Goal: Information Seeking & Learning: Learn about a topic

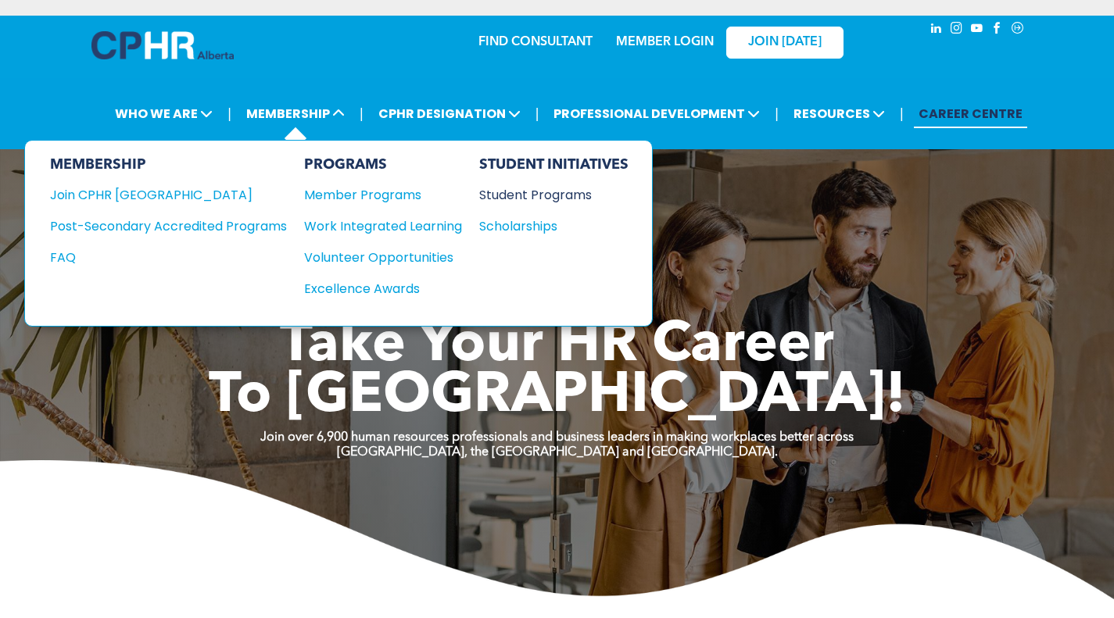
click at [516, 191] on div "Student Programs" at bounding box center [546, 195] width 134 height 20
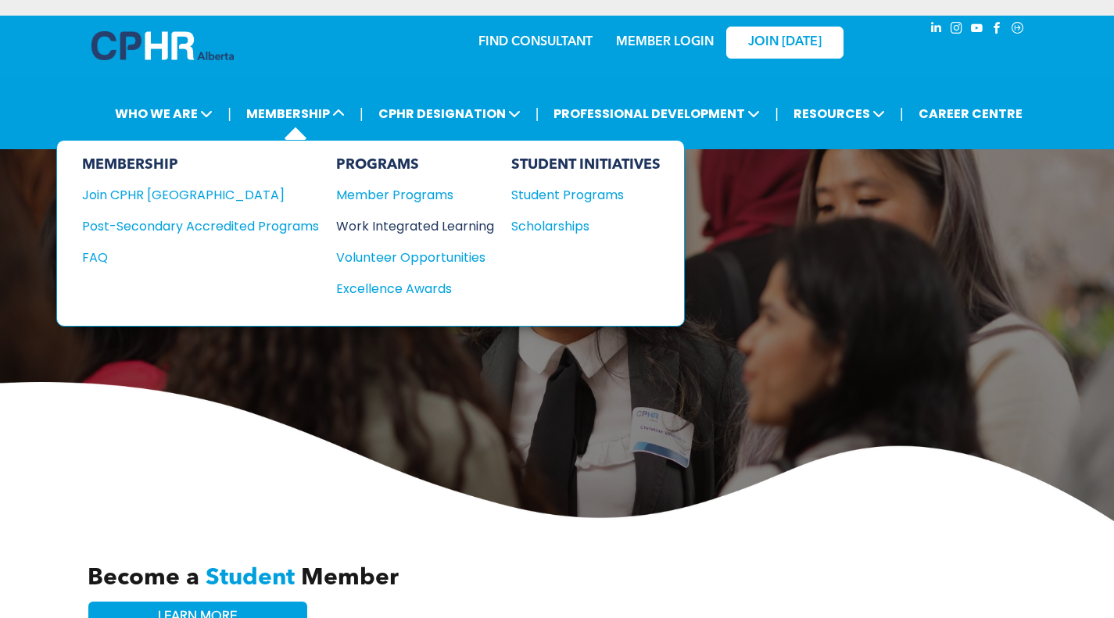
click at [375, 226] on div "Work Integrated Learning" at bounding box center [407, 226] width 142 height 20
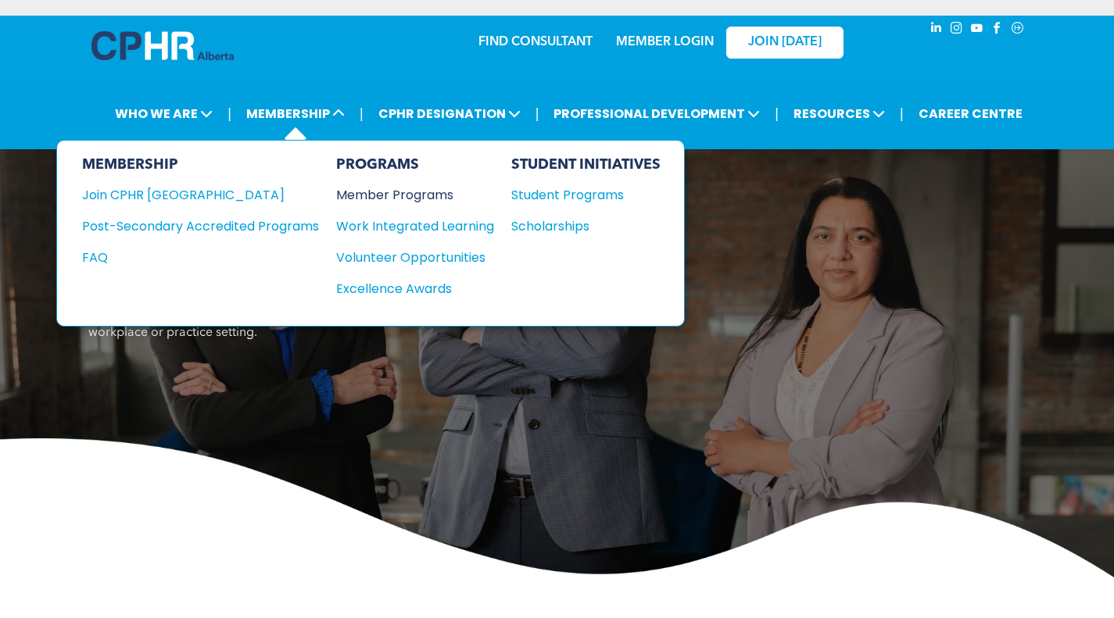
click at [382, 199] on div "Member Programs" at bounding box center [407, 195] width 142 height 20
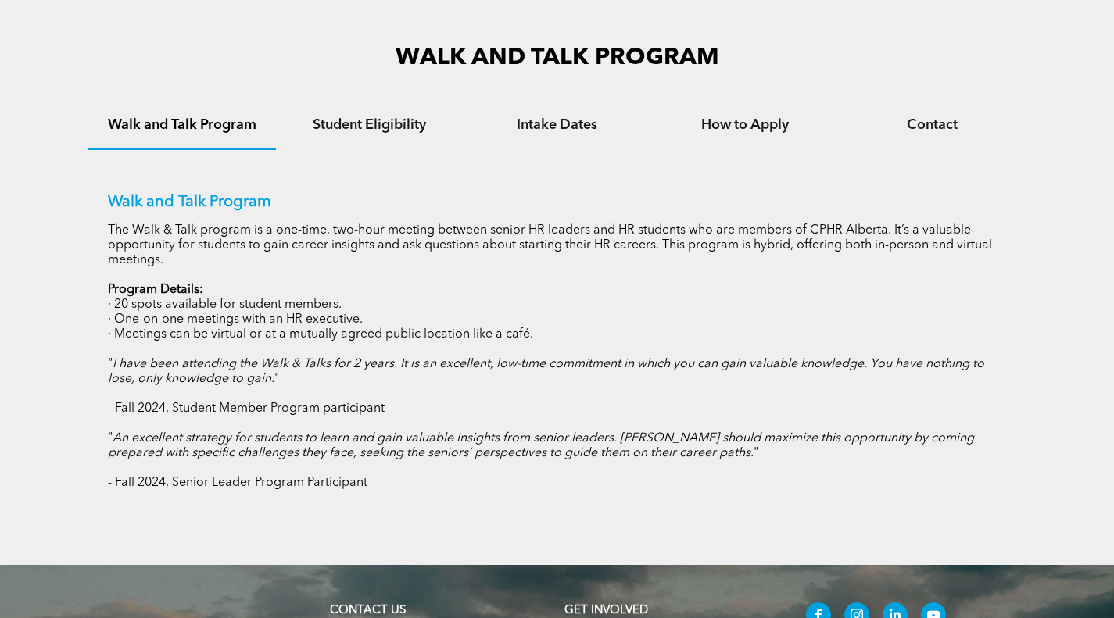
scroll to position [1016, 0]
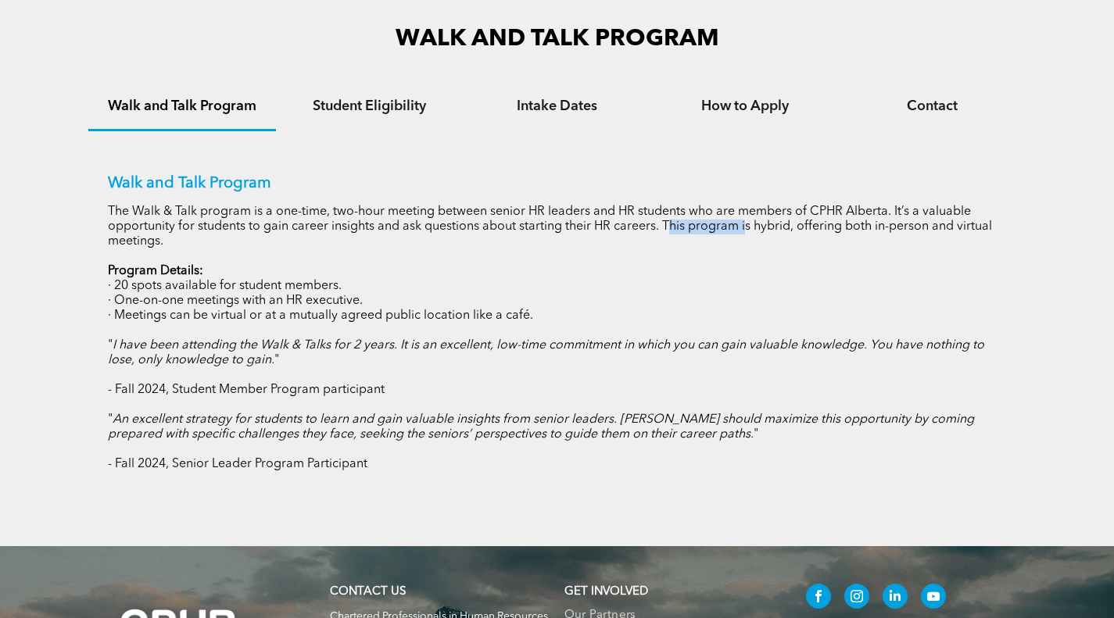
drag, startPoint x: 703, startPoint y: 223, endPoint x: 727, endPoint y: 223, distance: 24.2
click at [727, 223] on p "The Walk & Talk program is a one-time, two-hour meeting between senior HR leade…" at bounding box center [557, 227] width 899 height 45
click at [836, 227] on p "The Walk & Talk program is a one-time, two-hour meeting between senior HR leade…" at bounding box center [557, 227] width 899 height 45
click at [331, 106] on h4 "Student Eligibility" at bounding box center [369, 106] width 159 height 17
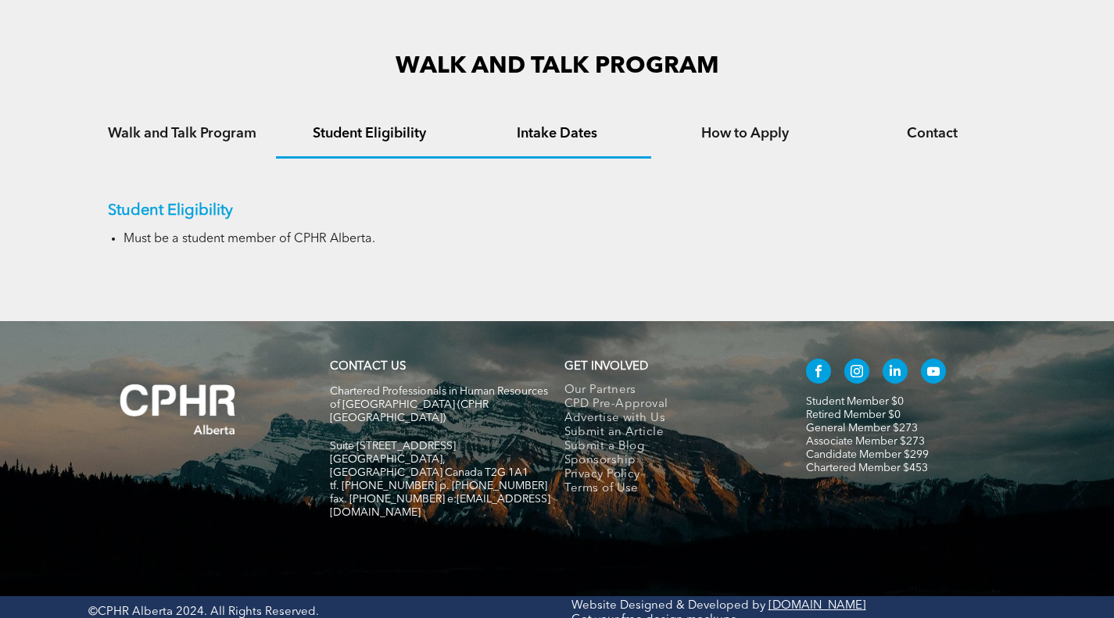
click at [528, 134] on h4 "Intake Dates" at bounding box center [557, 133] width 159 height 17
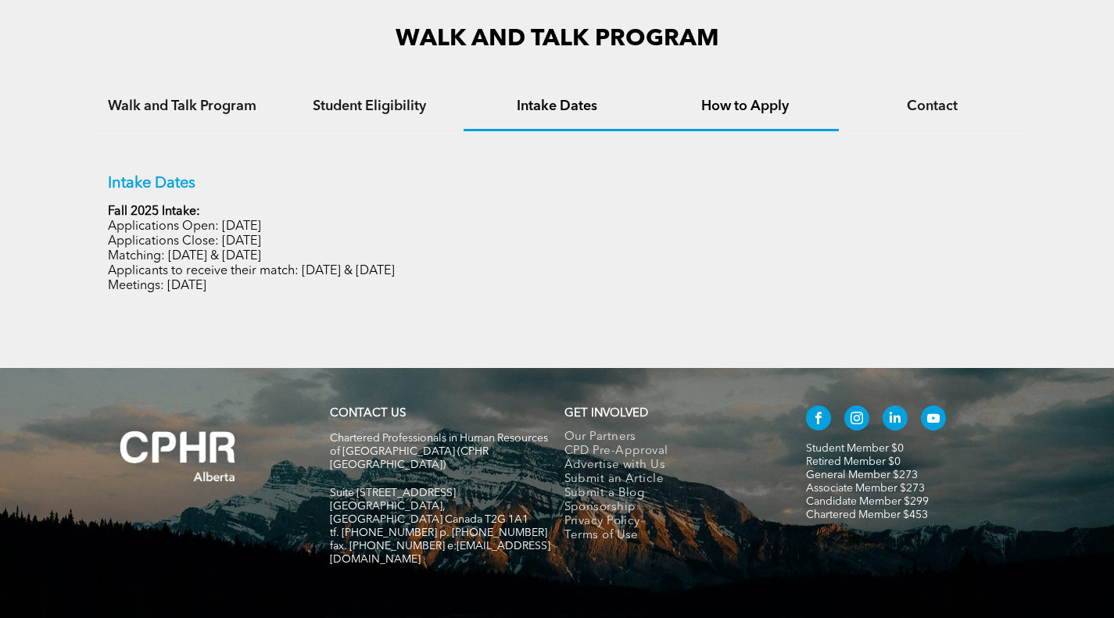
click at [729, 106] on h4 "How to Apply" at bounding box center [744, 106] width 159 height 17
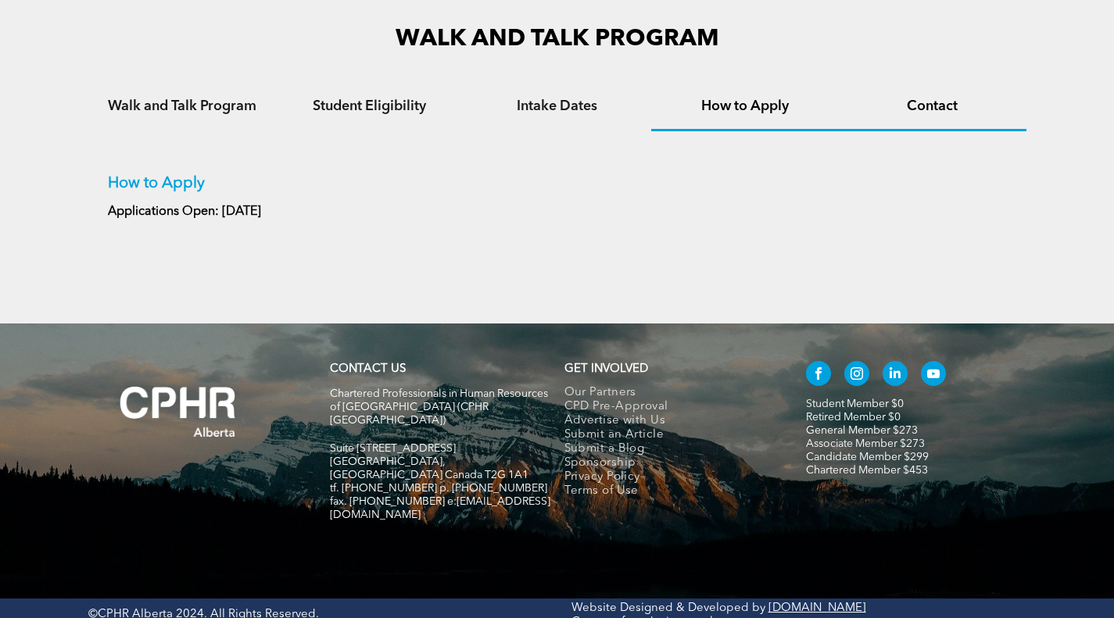
click at [951, 111] on h4 "Contact" at bounding box center [932, 106] width 159 height 17
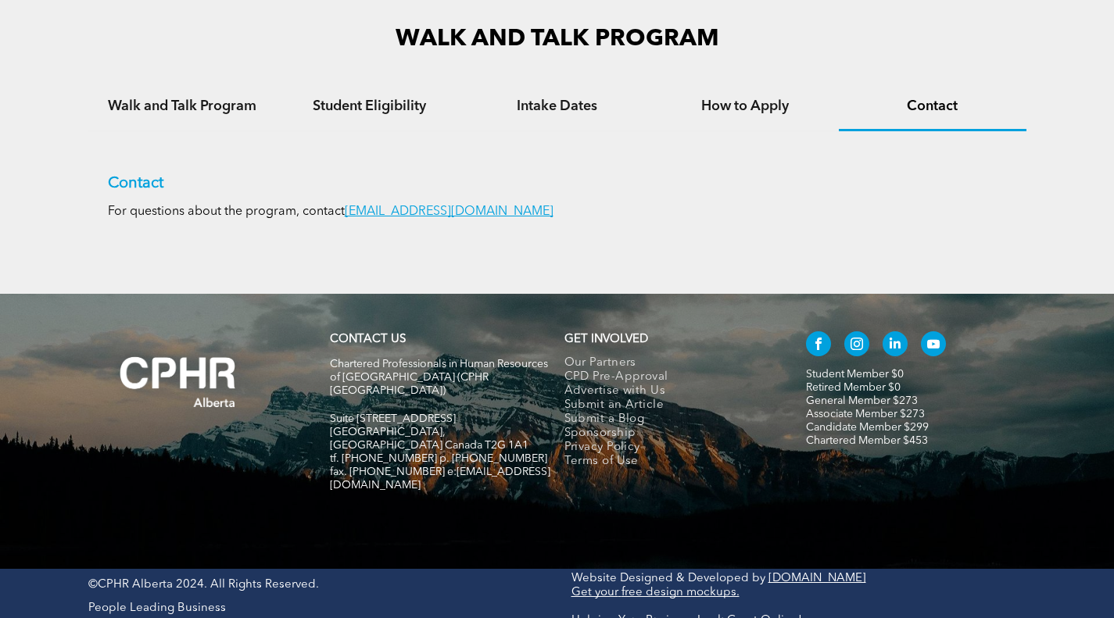
scroll to position [989, 0]
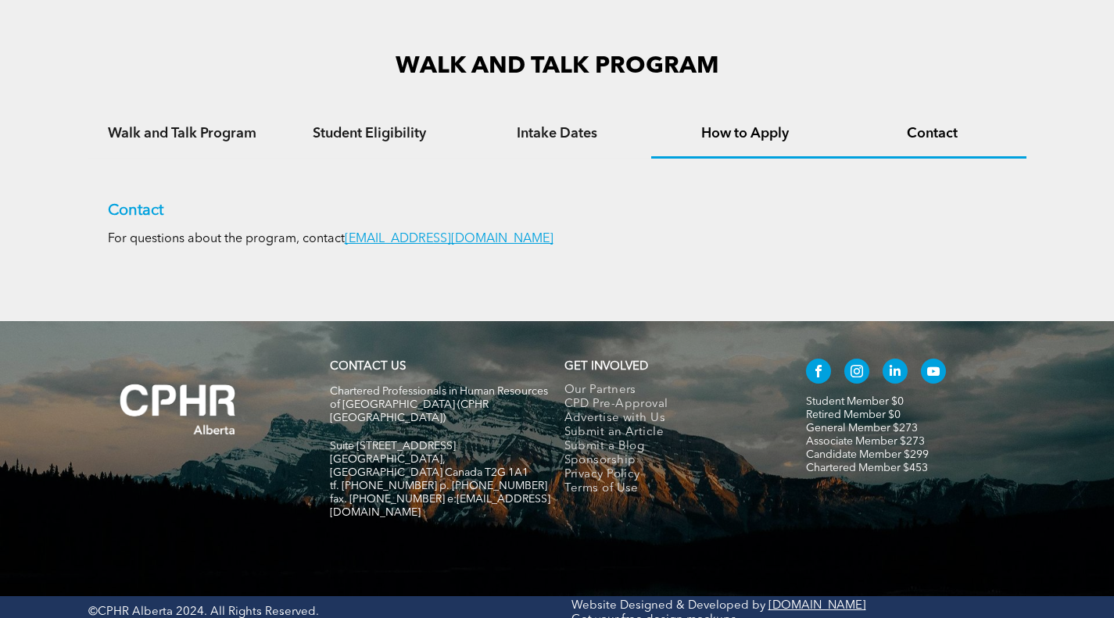
click at [782, 132] on h4 "How to Apply" at bounding box center [744, 133] width 159 height 17
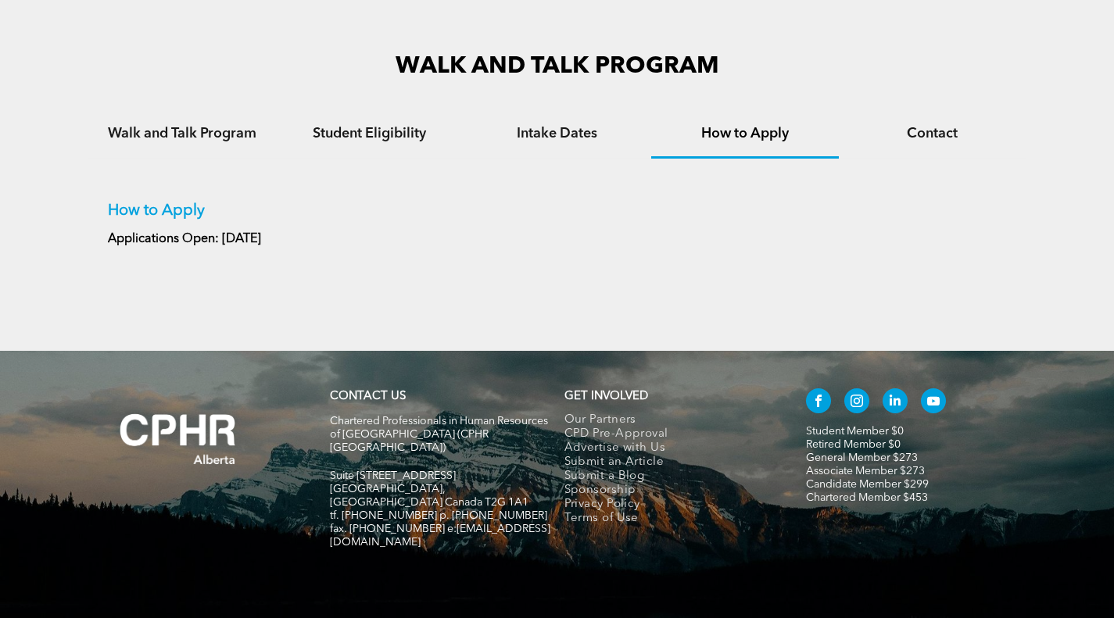
scroll to position [1016, 0]
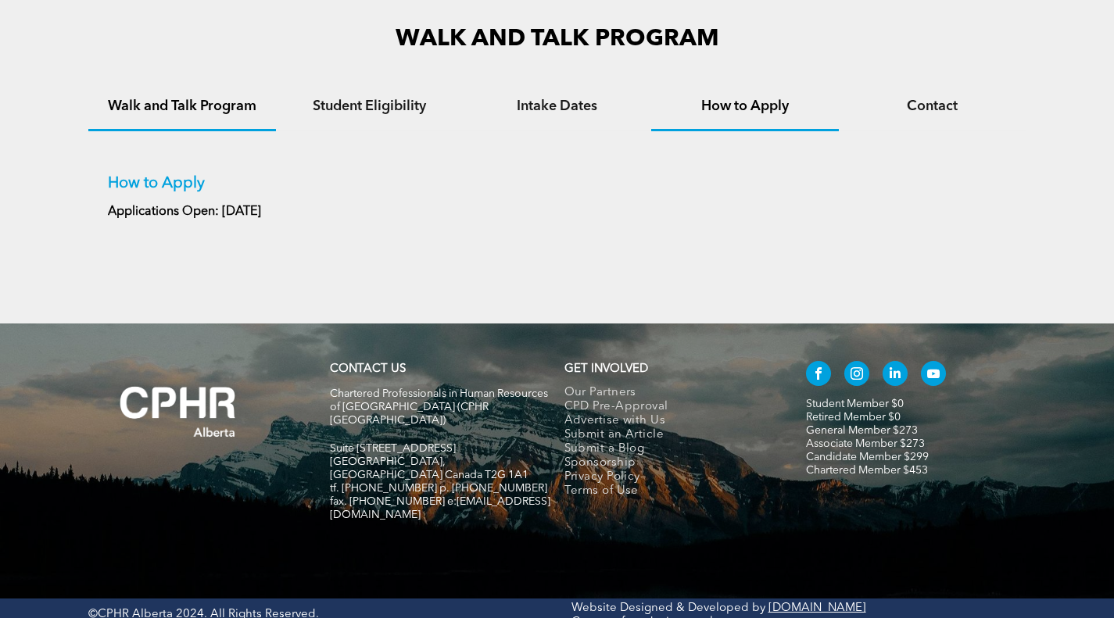
click at [138, 116] on div "Walk and Talk Program" at bounding box center [182, 108] width 188 height 48
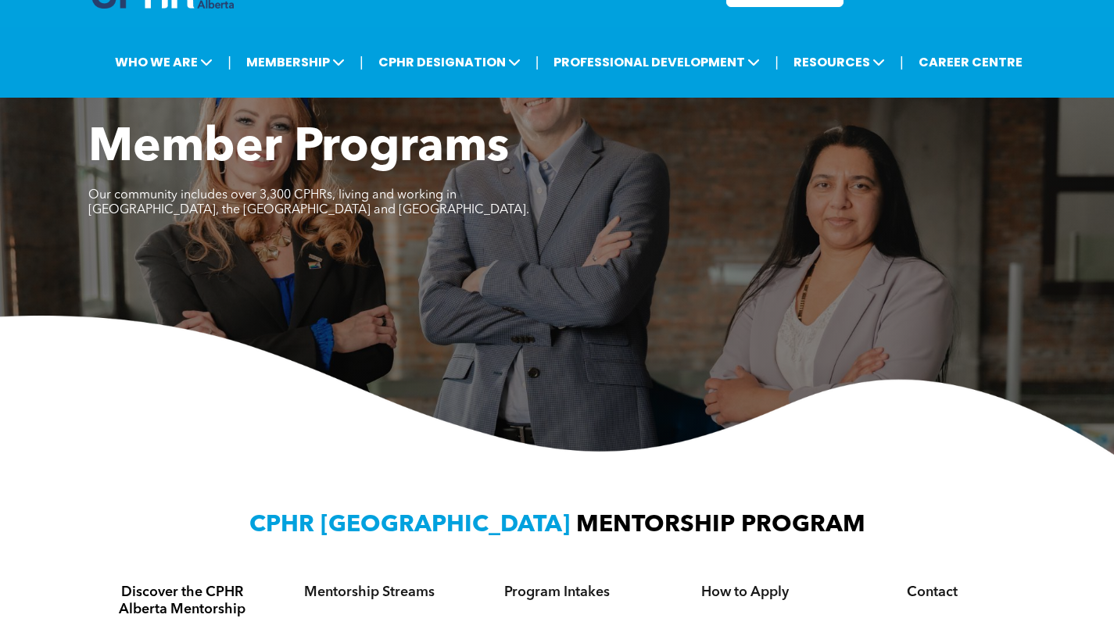
scroll to position [0, 0]
